Goal: Obtain resource: Obtain resource

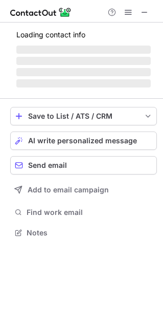
scroll to position [239, 163]
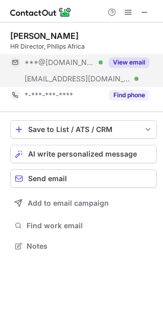
click at [140, 61] on button "View email" at bounding box center [129, 62] width 40 height 10
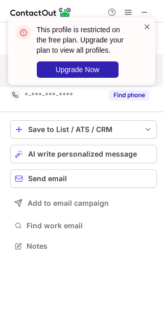
click at [149, 26] on span at bounding box center [147, 27] width 8 height 10
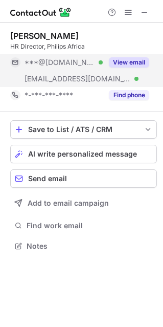
click at [145, 12] on div "This profile is restricted on the free plan. Upgrade your plan to view all prof…" at bounding box center [82, 17] width 164 height 20
click at [145, 12] on span at bounding box center [145, 12] width 8 height 8
